Goal: Download file/media

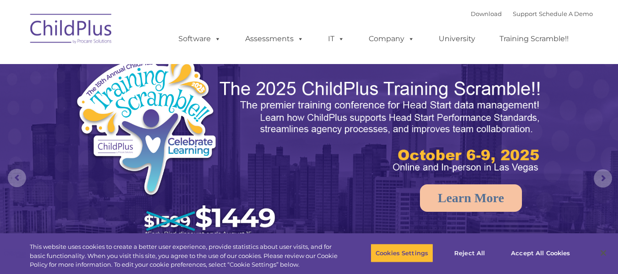
select select "MEDIUM"
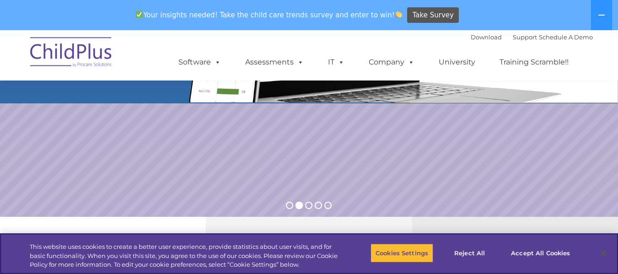
scroll to position [171, 0]
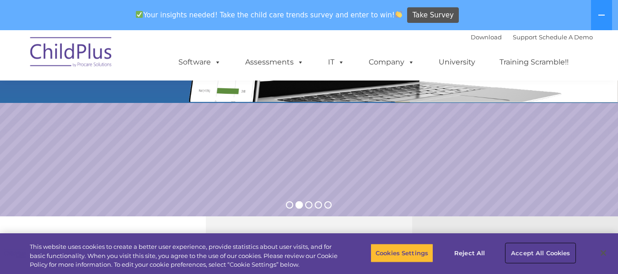
click at [543, 247] on button "Accept All Cookies" at bounding box center [540, 252] width 69 height 19
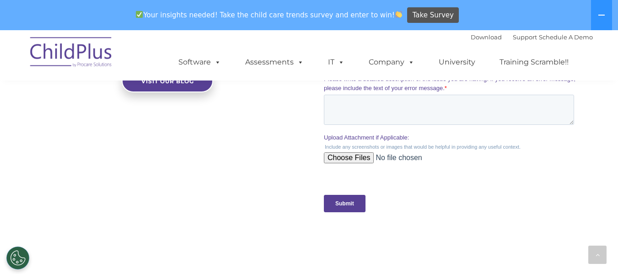
scroll to position [881, 0]
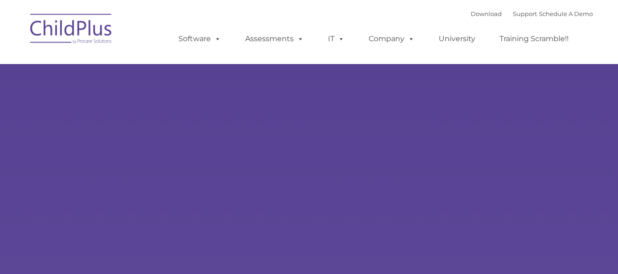
type input ""
select select "MEDIUM"
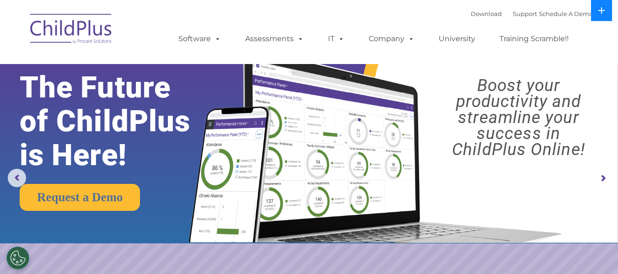
click at [602, 14] on button at bounding box center [601, 10] width 21 height 21
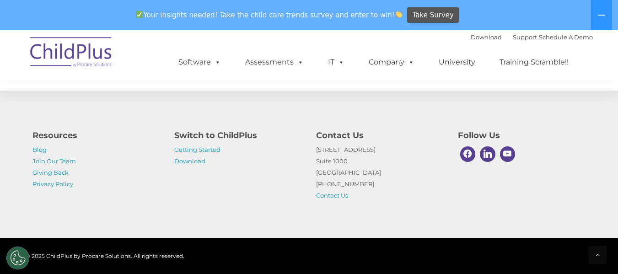
scroll to position [1121, 0]
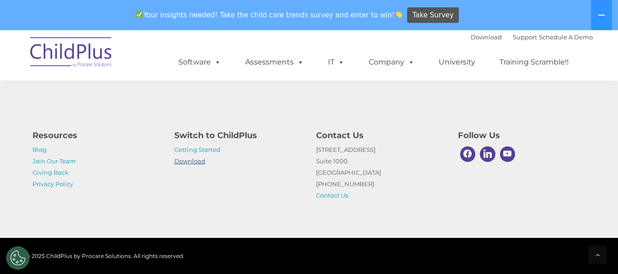
click at [199, 160] on link "Download" at bounding box center [189, 160] width 31 height 7
